Goal: Information Seeking & Learning: Find specific fact

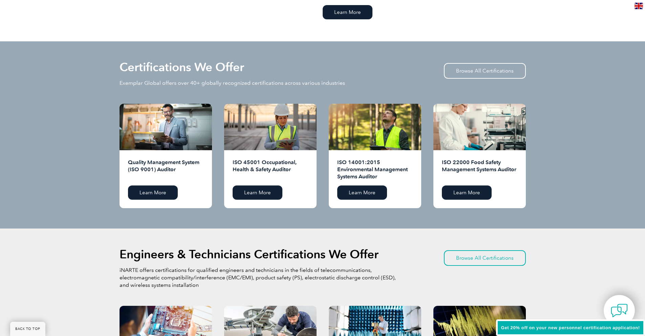
scroll to position [644, 0]
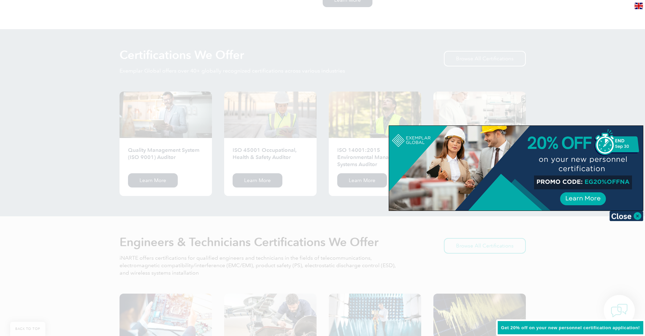
click at [642, 7] on img at bounding box center [639, 6] width 8 height 6
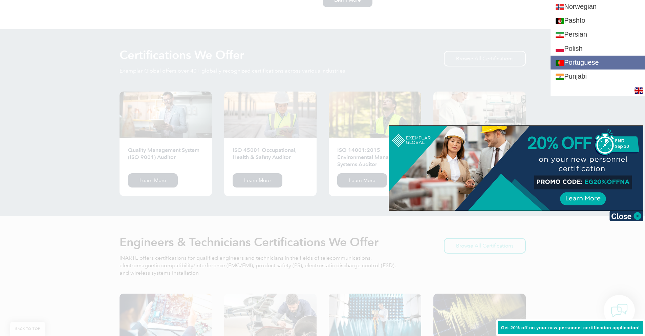
scroll to position [948, 0]
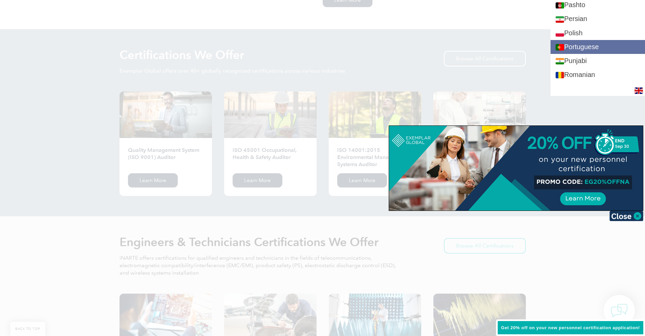
click at [614, 47] on link "Portuguese" at bounding box center [598, 47] width 95 height 14
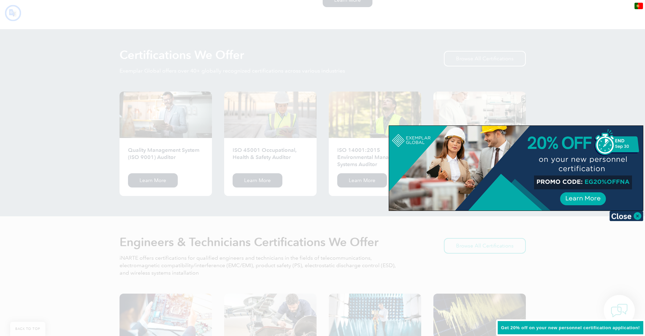
scroll to position [0, 0]
type input "Procurar"
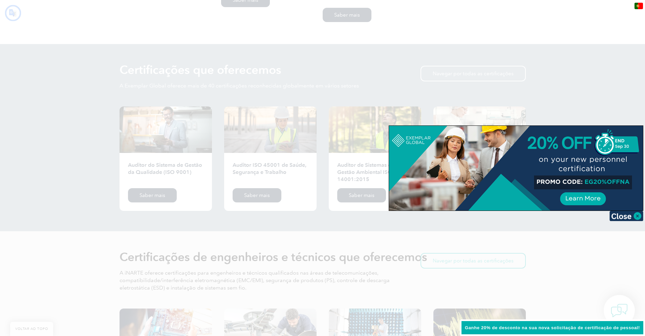
scroll to position [651, 0]
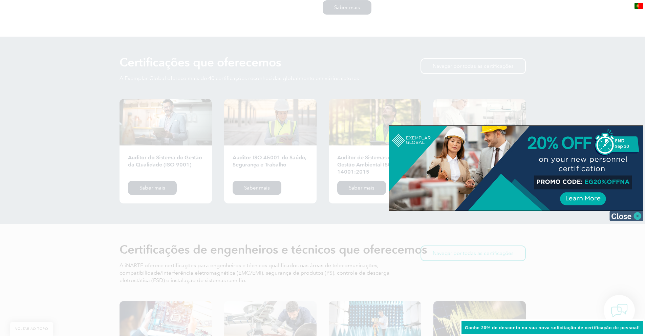
click at [638, 215] on img at bounding box center [627, 216] width 34 height 10
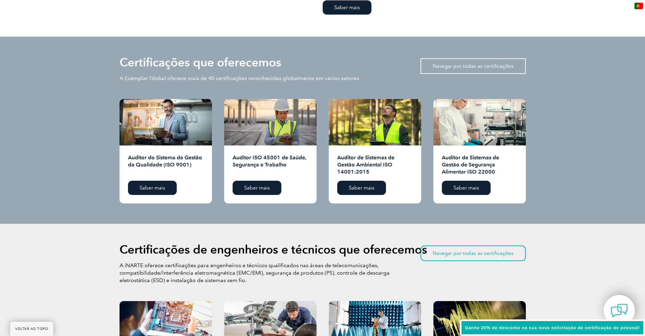
click at [505, 63] on font "Navegar por todas as certificações" at bounding box center [473, 66] width 81 height 6
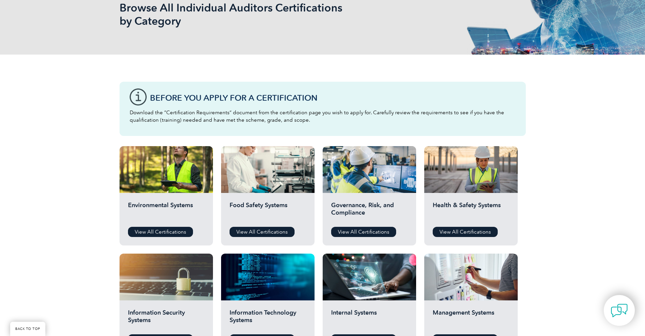
scroll to position [135, 0]
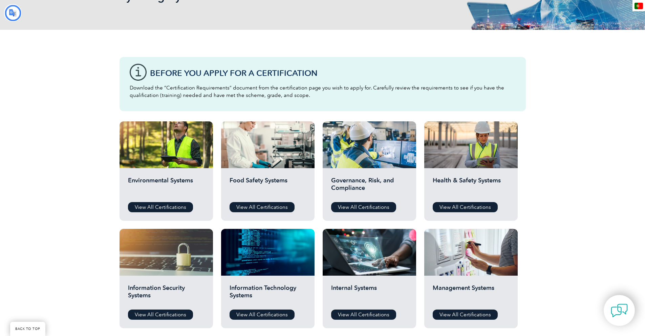
type input "Procurar"
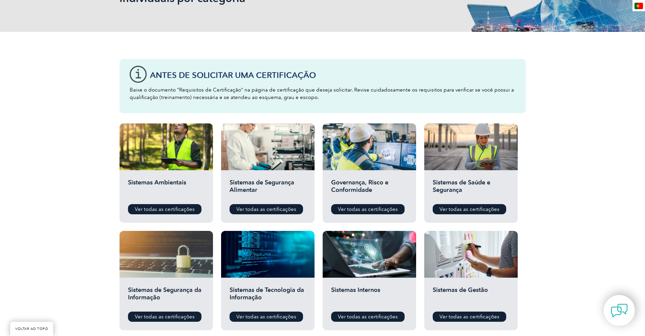
scroll to position [0, 0]
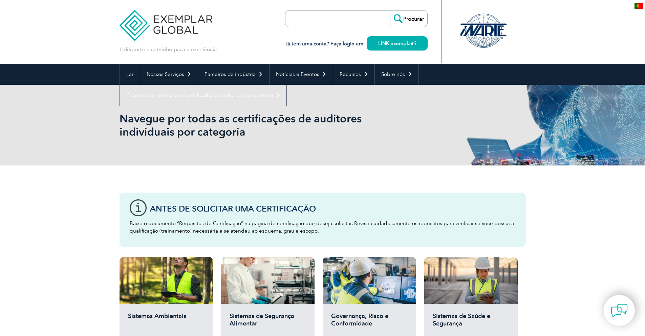
click at [302, 19] on input "search" at bounding box center [324, 19] width 71 height 16
type input "7101"
click at [414, 19] on input "Procurar" at bounding box center [408, 19] width 37 height 16
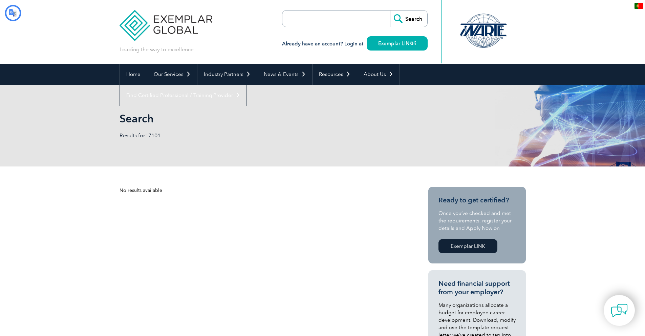
type input "Procurar"
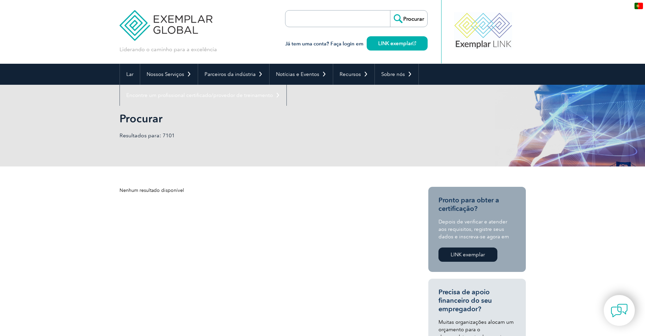
click at [308, 18] on input "search" at bounding box center [324, 19] width 71 height 16
type input "iso 7101"
click at [390, 11] on input "Procurar" at bounding box center [408, 19] width 37 height 16
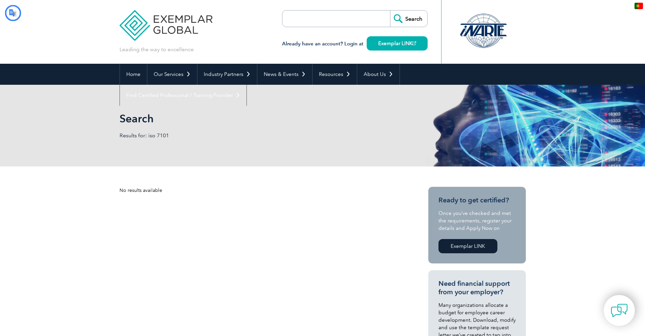
type input "Procurar"
